Goal: Check status: Check status

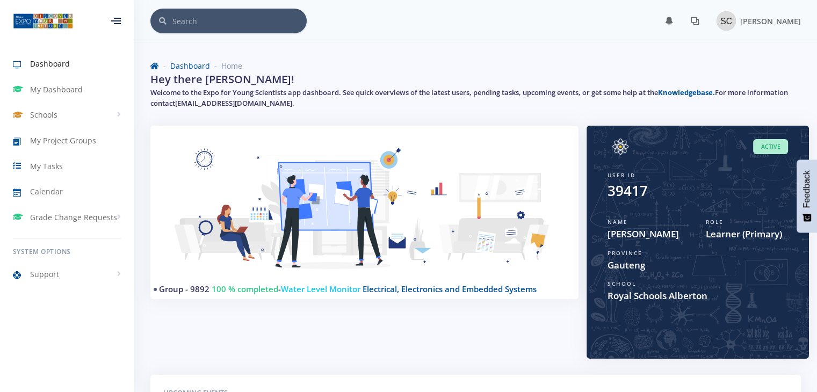
scroll to position [8, 8]
click at [741, 236] on span "Learner (Primary)" at bounding box center [747, 234] width 82 height 14
click at [81, 210] on link "Grade Change Requests" at bounding box center [67, 217] width 134 height 25
click at [81, 241] on span "My Requests" at bounding box center [67, 240] width 41 height 11
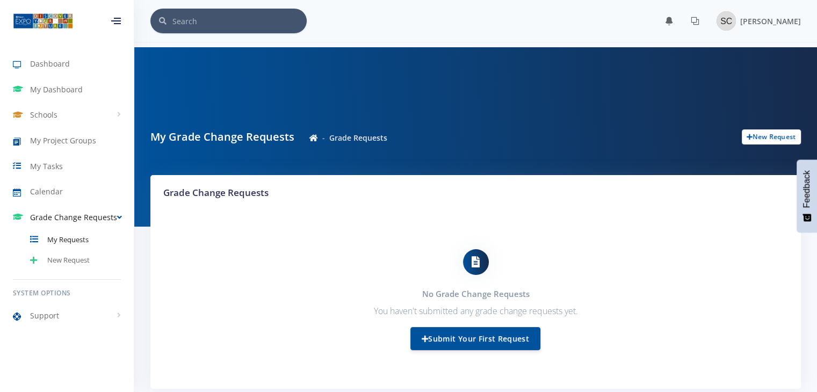
scroll to position [8, 8]
click at [59, 97] on link "My Dashboard" at bounding box center [67, 89] width 134 height 25
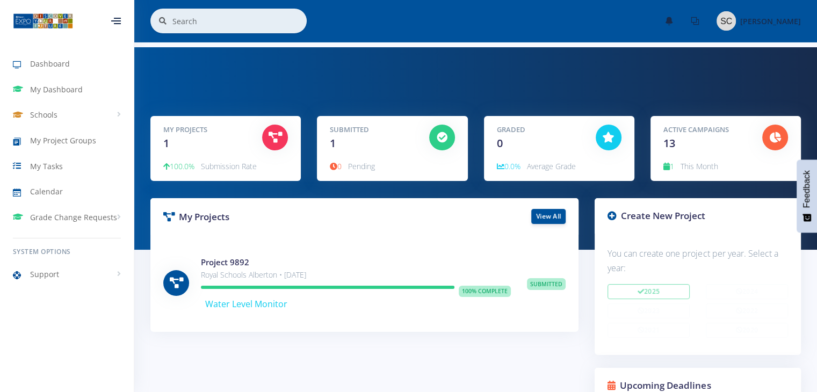
scroll to position [8, 8]
click at [725, 149] on div "Active Campaigns 13" at bounding box center [704, 138] width 99 height 27
click at [703, 140] on div "Active Campaigns 13" at bounding box center [704, 138] width 99 height 27
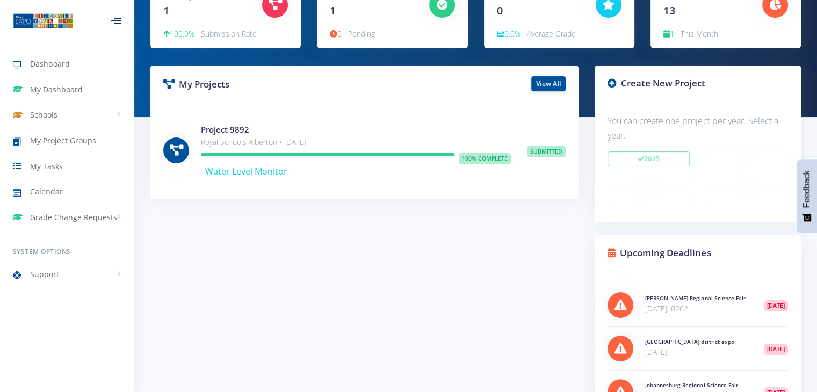
scroll to position [0, 0]
